Goal: Transaction & Acquisition: Obtain resource

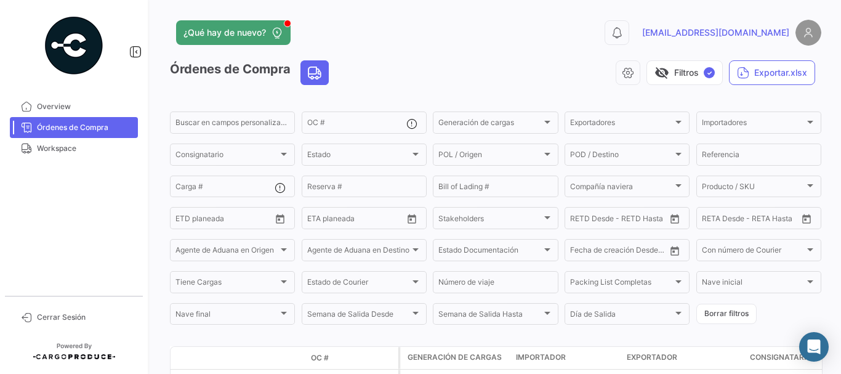
click at [62, 129] on span "Órdenes de Compra" at bounding box center [85, 127] width 96 height 11
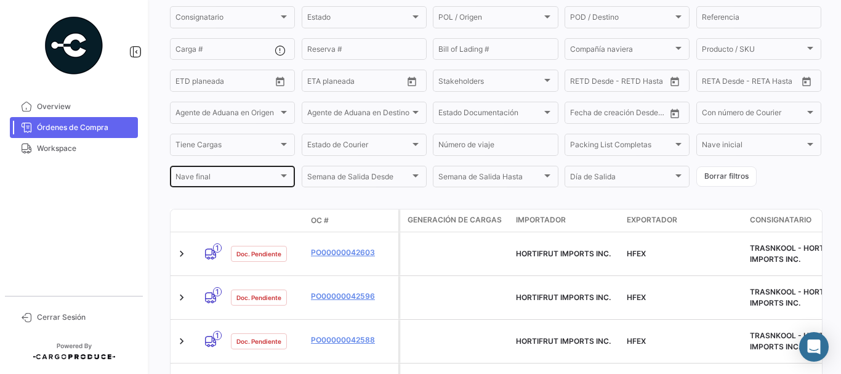
scroll to position [185, 0]
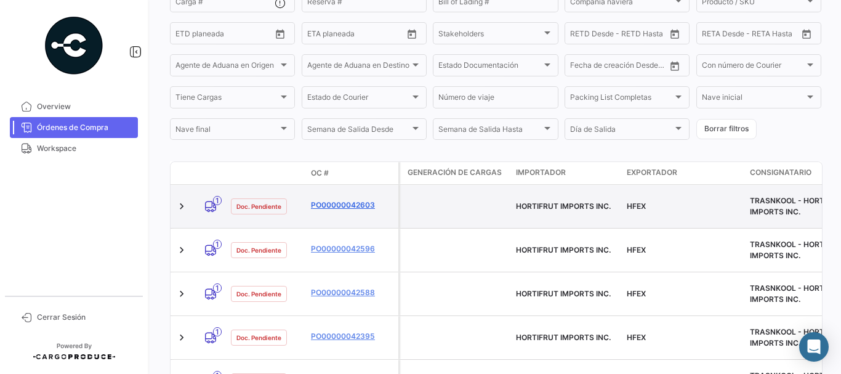
click at [354, 200] on link "PO00000042603" at bounding box center [352, 205] width 83 height 11
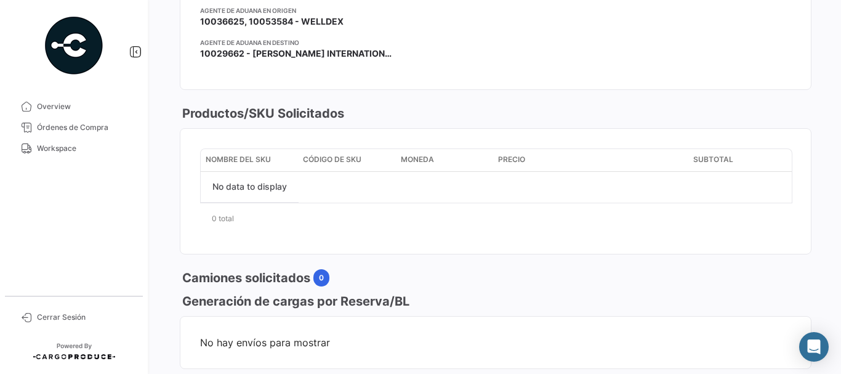
scroll to position [246, 0]
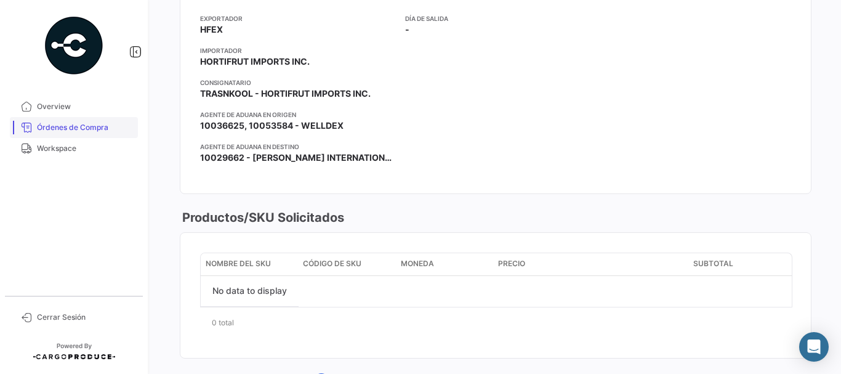
click at [103, 132] on span "Órdenes de Compra" at bounding box center [85, 127] width 96 height 11
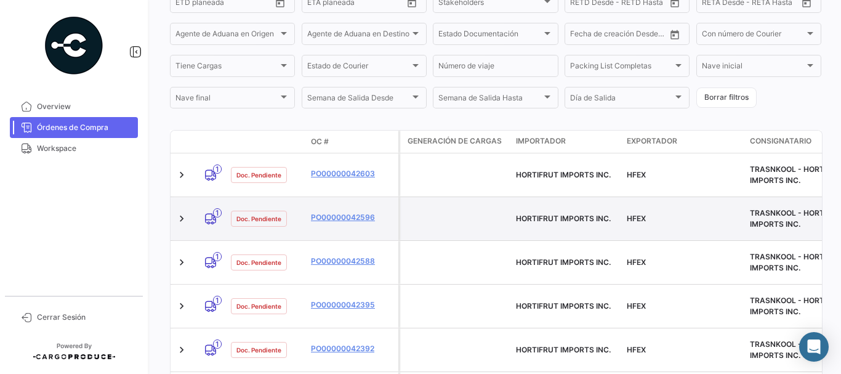
scroll to position [246, 0]
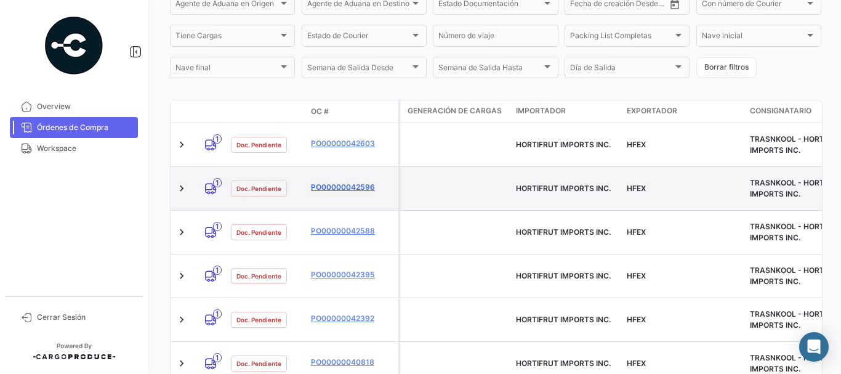
click at [347, 182] on link "PO00000042596" at bounding box center [352, 187] width 83 height 11
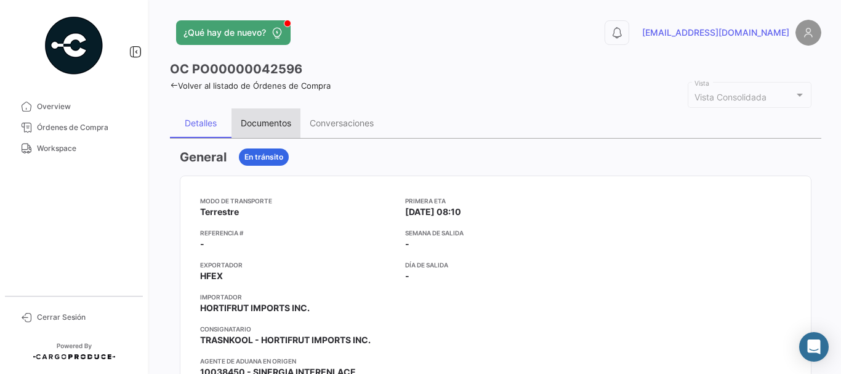
click at [261, 121] on div "Documentos" at bounding box center [266, 123] width 51 height 10
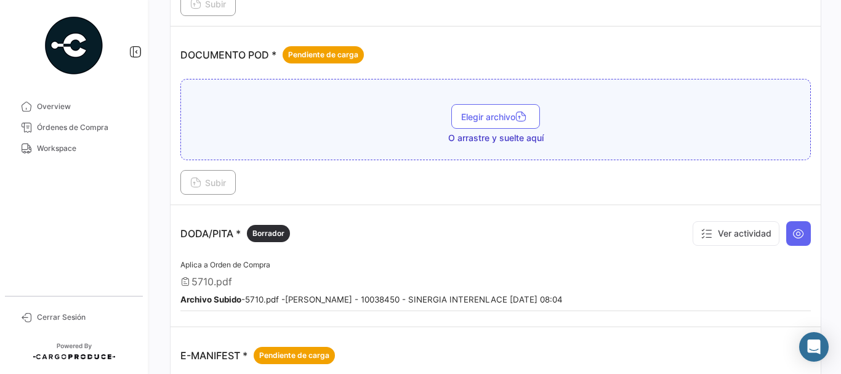
scroll to position [678, 0]
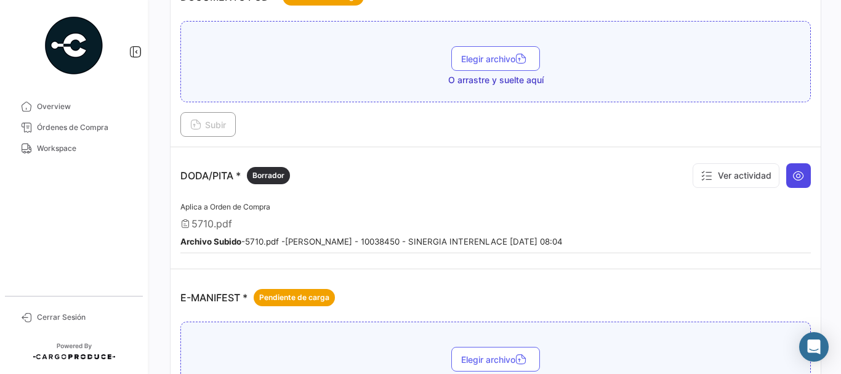
click at [796, 179] on icon at bounding box center [799, 175] width 12 height 12
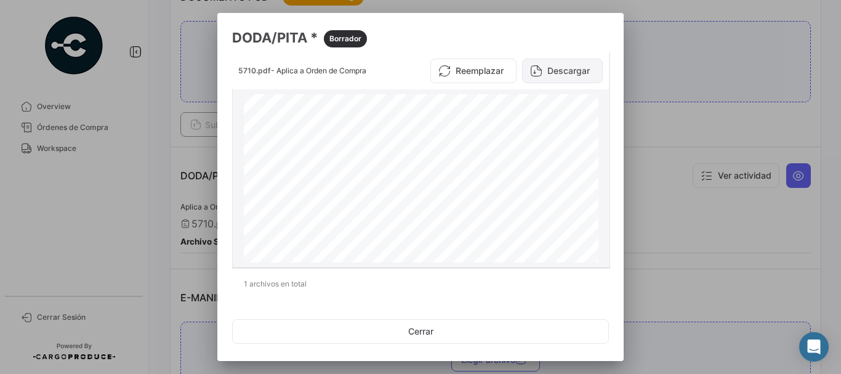
click at [561, 71] on button "Descargar" at bounding box center [562, 71] width 81 height 25
click at [192, 113] on div at bounding box center [420, 187] width 841 height 374
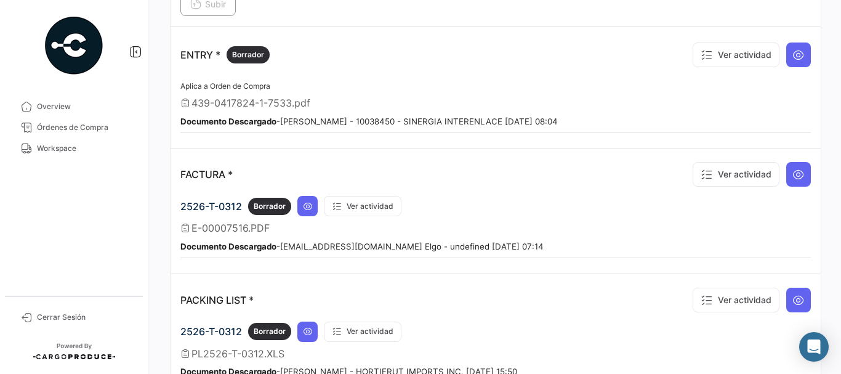
scroll to position [1109, 0]
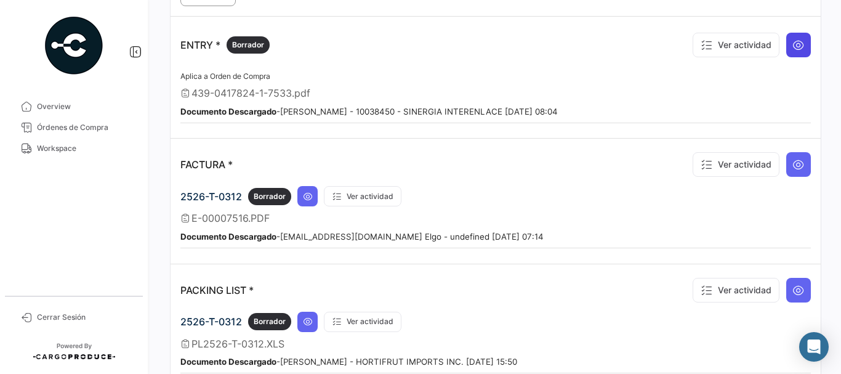
click at [796, 39] on icon at bounding box center [799, 45] width 12 height 12
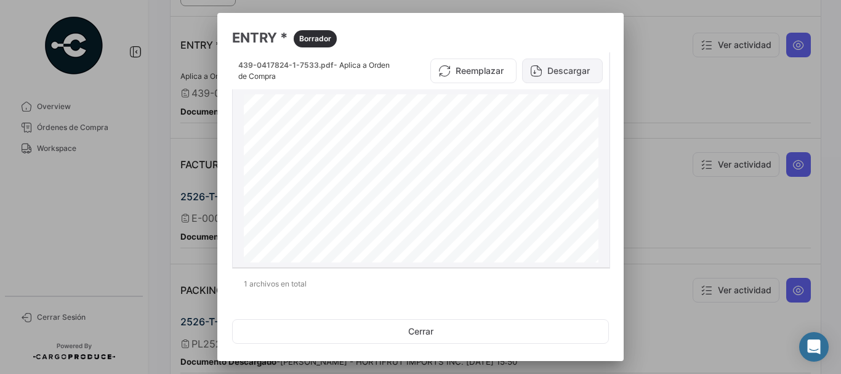
click at [551, 76] on button "Descargar" at bounding box center [562, 71] width 81 height 25
click at [660, 103] on div at bounding box center [420, 187] width 841 height 374
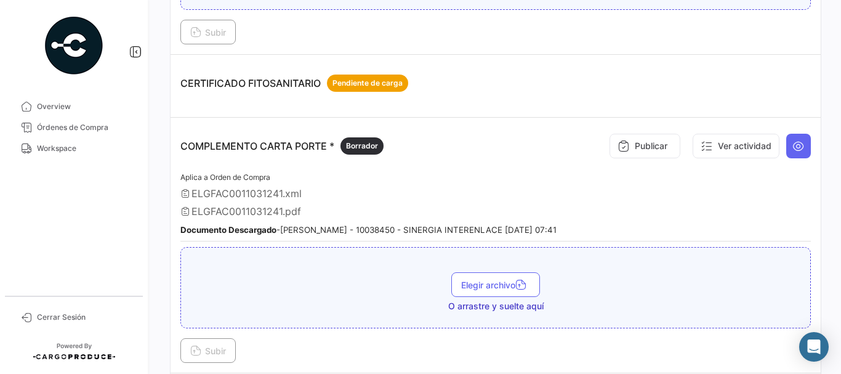
scroll to position [246, 0]
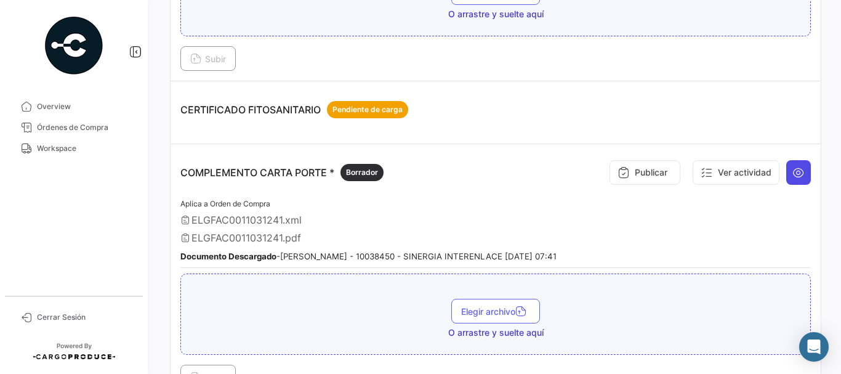
click at [793, 176] on icon at bounding box center [799, 172] width 12 height 12
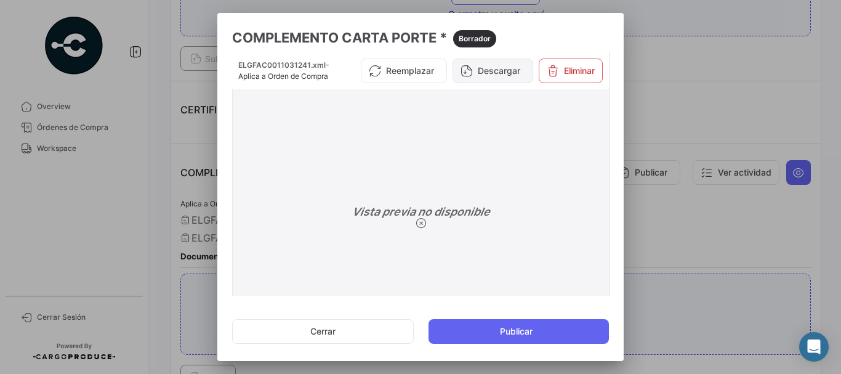
click at [482, 79] on button "Descargar" at bounding box center [493, 71] width 81 height 25
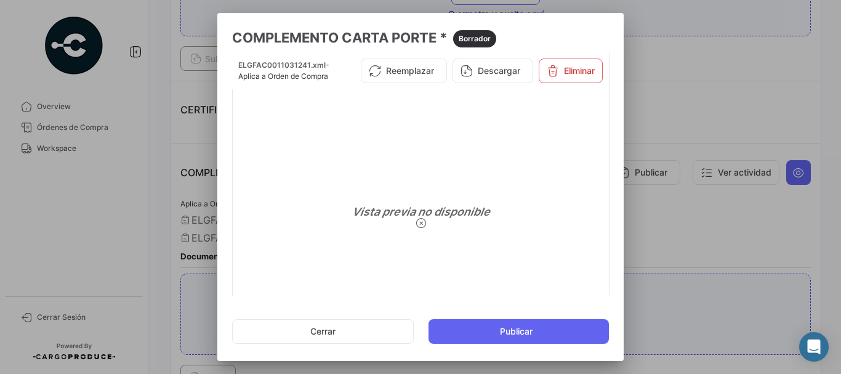
click at [740, 90] on div at bounding box center [420, 187] width 841 height 374
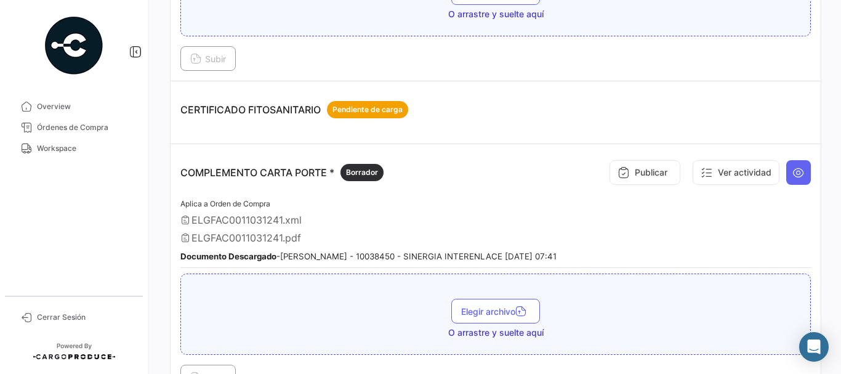
click at [265, 229] on div "Aplica a Orden de Compra ELGFAC0011031241.xml ELGFAC0011031241.pdf Documento De…" at bounding box center [495, 233] width 631 height 72
click at [88, 120] on link "Órdenes de Compra" at bounding box center [74, 127] width 128 height 21
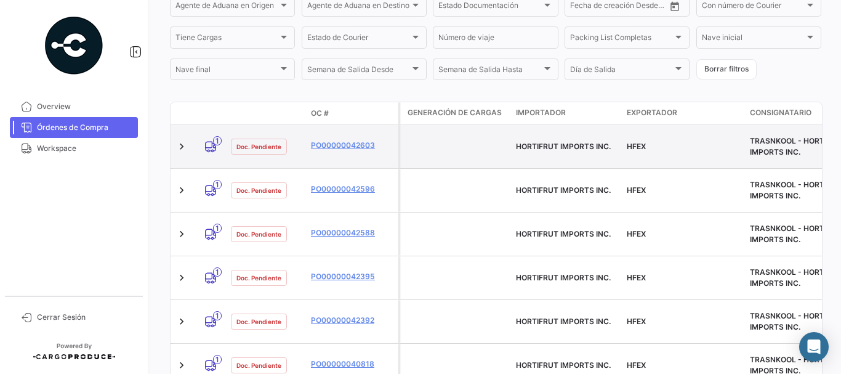
scroll to position [246, 0]
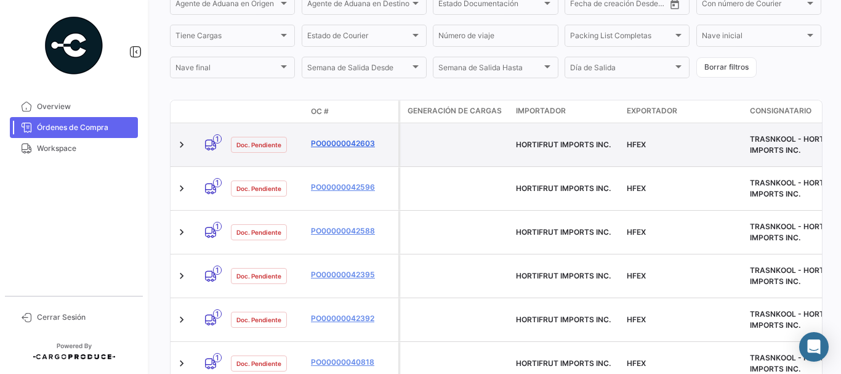
click at [345, 138] on link "PO00000042603" at bounding box center [352, 143] width 83 height 11
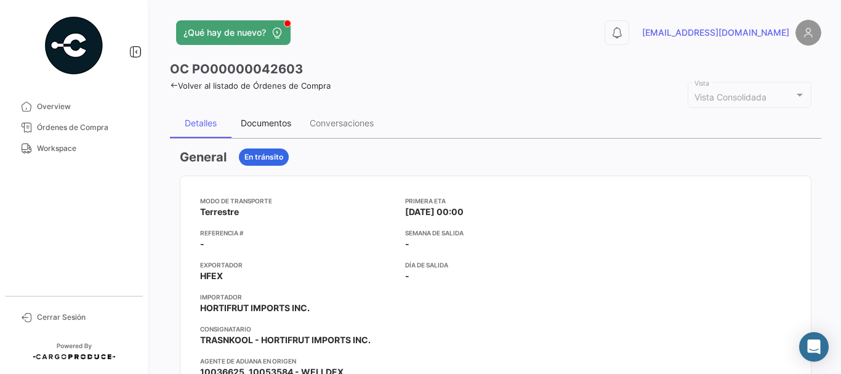
drag, startPoint x: 267, startPoint y: 131, endPoint x: 274, endPoint y: 132, distance: 7.5
click at [268, 131] on div "Documentos" at bounding box center [266, 123] width 69 height 30
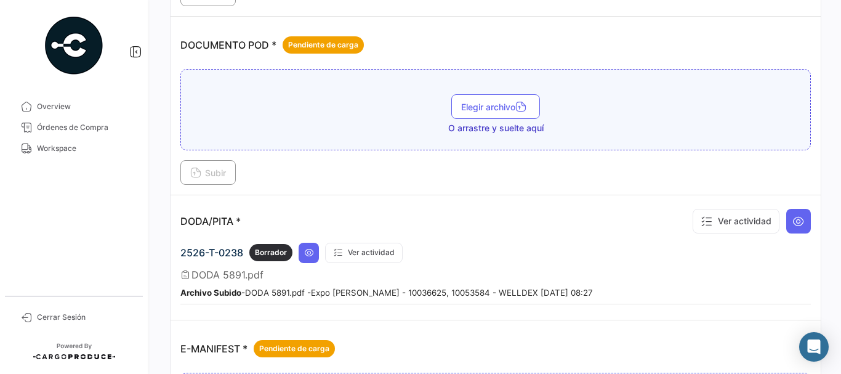
scroll to position [678, 0]
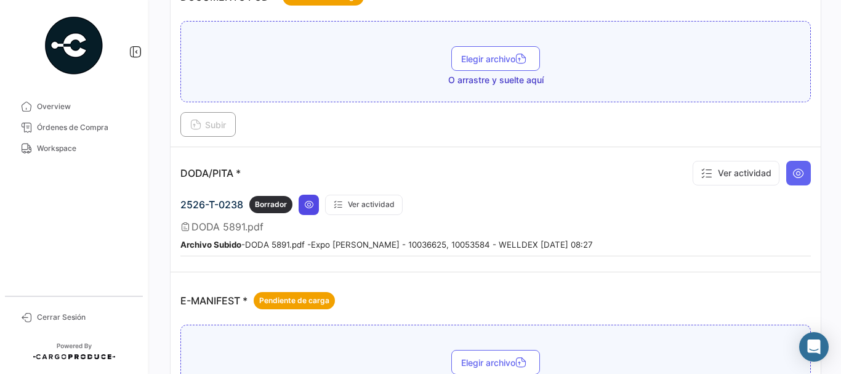
click at [310, 205] on icon at bounding box center [309, 205] width 10 height 10
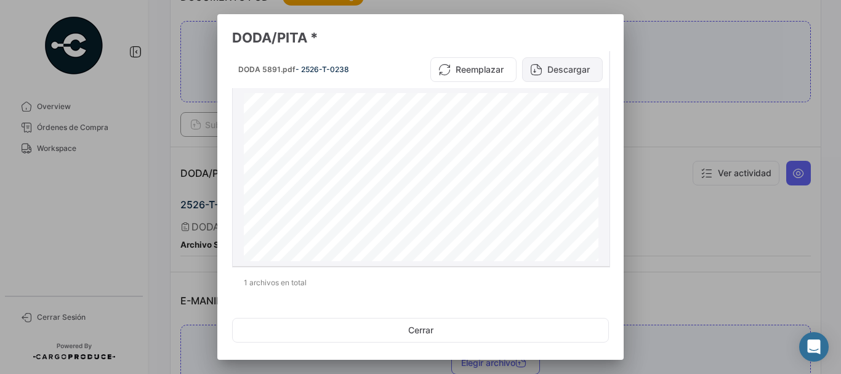
click at [551, 65] on button "Descargar" at bounding box center [562, 69] width 81 height 25
click at [121, 187] on div at bounding box center [420, 187] width 841 height 374
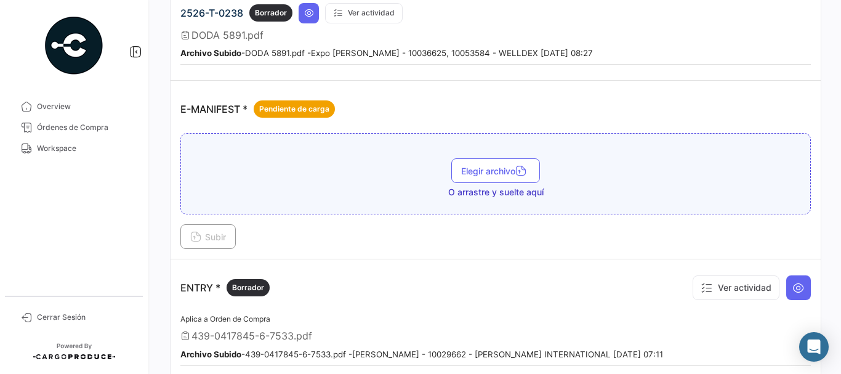
scroll to position [924, 0]
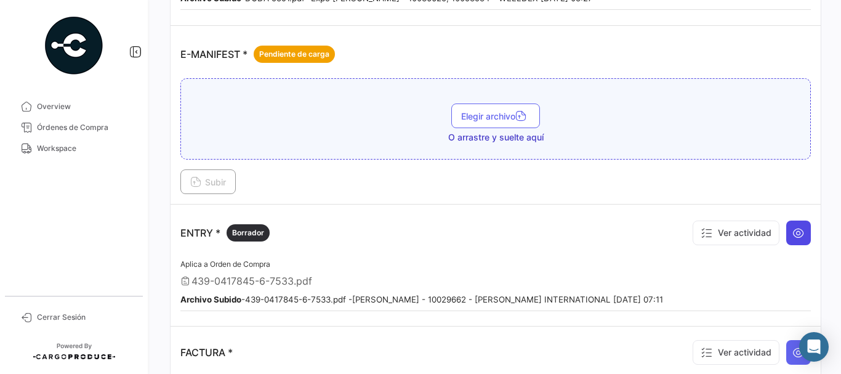
click at [787, 233] on button at bounding box center [799, 233] width 25 height 25
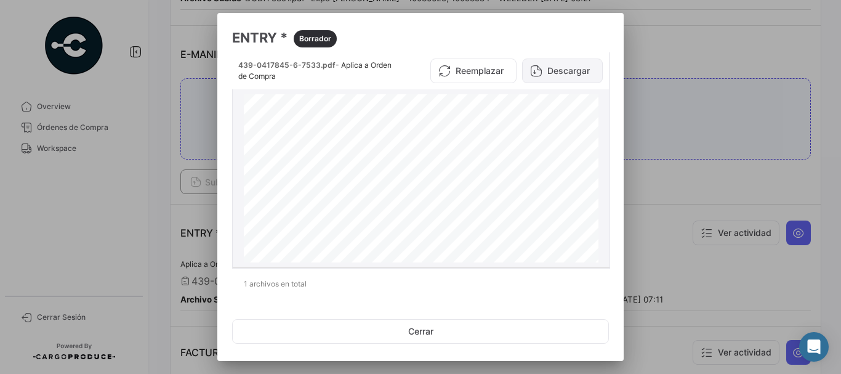
click at [552, 67] on button "Descargar" at bounding box center [562, 71] width 81 height 25
click at [684, 80] on div at bounding box center [420, 187] width 841 height 374
